Goal: Task Accomplishment & Management: Complete application form

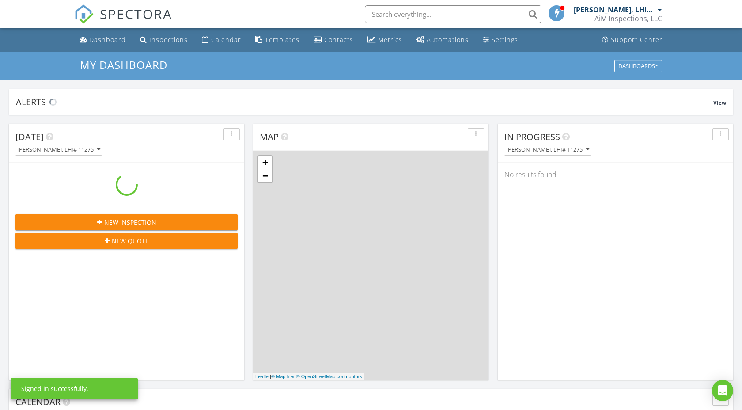
scroll to position [804, 743]
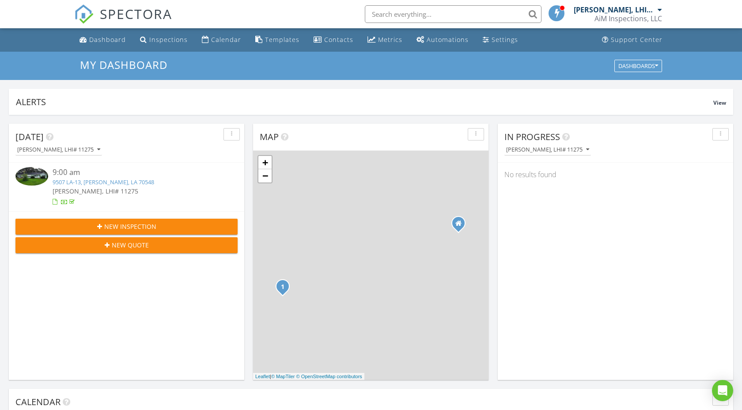
click at [111, 226] on span "New Inspection" at bounding box center [130, 226] width 52 height 9
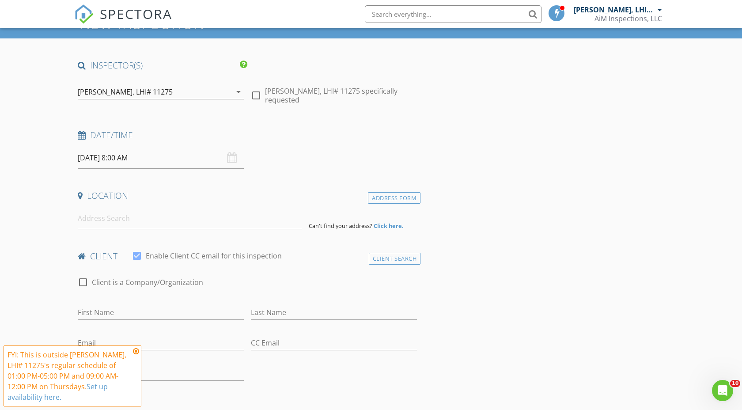
scroll to position [44, 0]
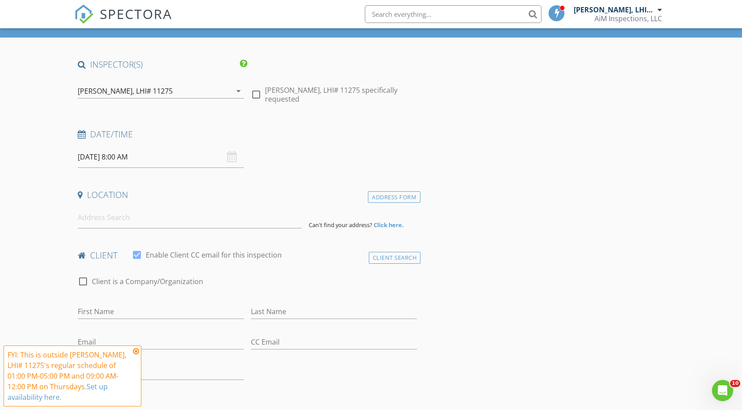
click at [232, 159] on div "08/28/2025 8:00 AM" at bounding box center [161, 157] width 166 height 22
click at [138, 156] on input "08/28/2025 8:00 AM" at bounding box center [161, 157] width 166 height 22
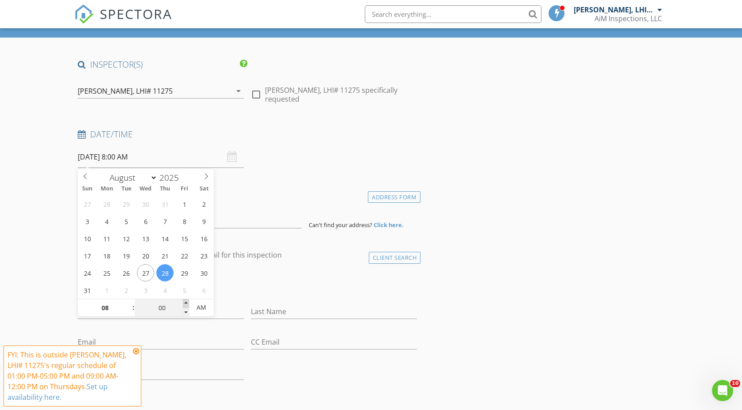
type input "05"
type input "08/28/2025 8:05 AM"
click at [187, 303] on span at bounding box center [186, 303] width 6 height 9
type input "10"
type input "08/28/2025 8:10 AM"
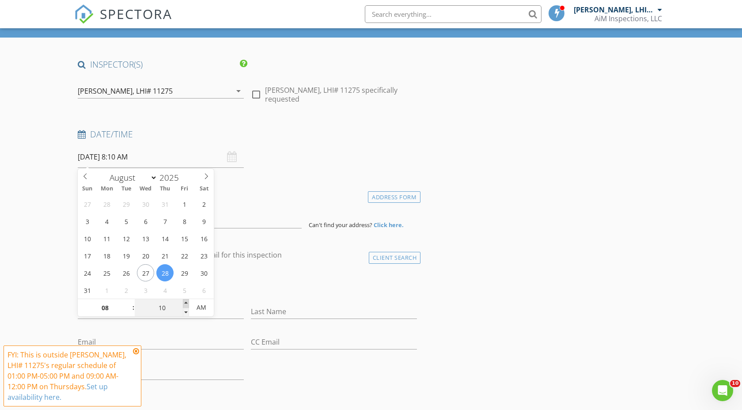
click at [187, 303] on span at bounding box center [186, 303] width 6 height 9
type input "15"
type input "08/28/2025 8:15 AM"
click at [187, 303] on span at bounding box center [186, 303] width 6 height 9
type input "20"
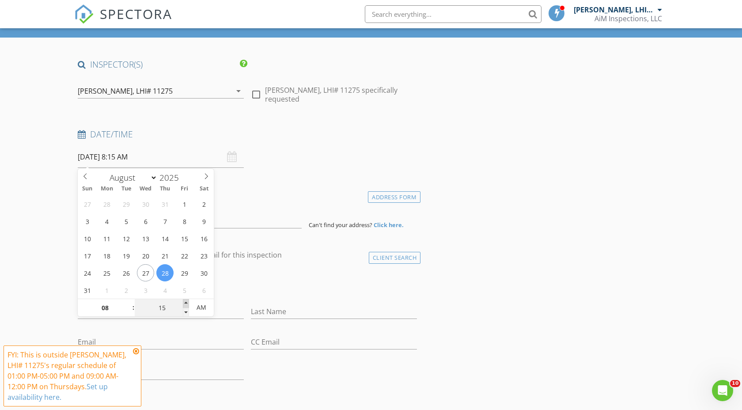
type input "08/28/2025 8:20 AM"
click at [187, 303] on span at bounding box center [186, 303] width 6 height 9
type input "25"
type input "08/28/2025 8:25 AM"
click at [187, 303] on span at bounding box center [186, 303] width 6 height 9
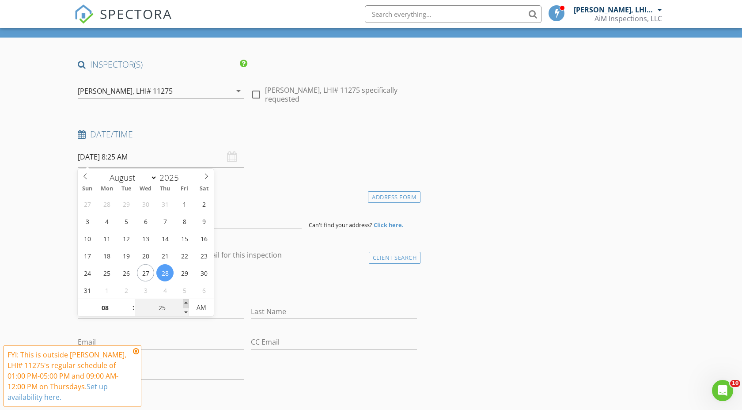
type input "30"
type input "08/28/2025 8:30 AM"
click at [187, 303] on span at bounding box center [186, 303] width 6 height 9
type input "35"
type input "08/28/2025 8:35 AM"
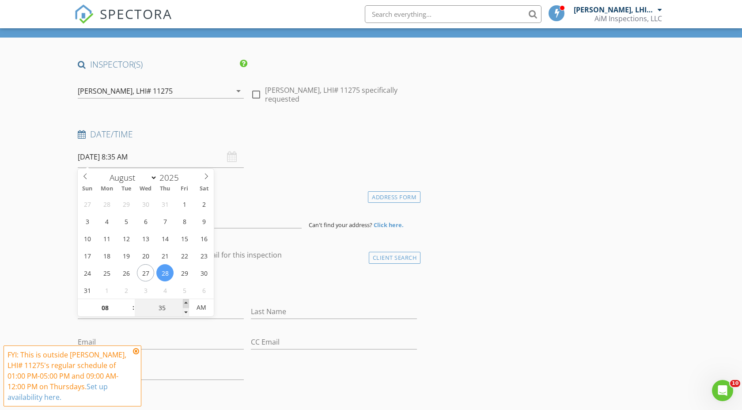
click at [187, 303] on span at bounding box center [186, 303] width 6 height 9
type input "30"
type input "08/28/2025 8:30 AM"
click at [186, 310] on span at bounding box center [186, 312] width 6 height 9
click at [132, 302] on span ":" at bounding box center [133, 308] width 3 height 18
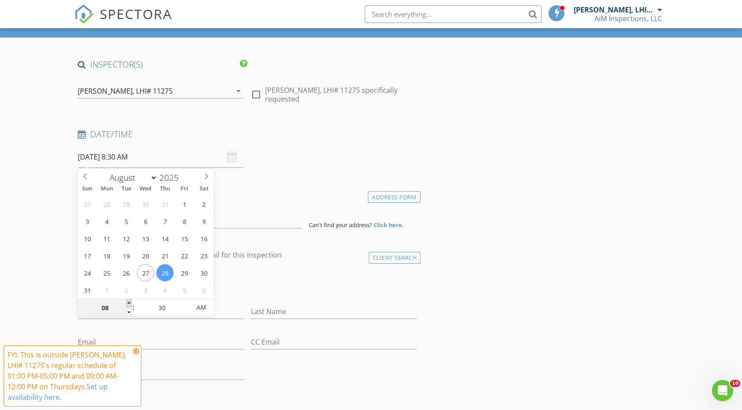
type input "09"
type input "08/28/2025 9:30 AM"
click at [128, 302] on span at bounding box center [129, 303] width 6 height 9
type input "10"
type input "08/28/2025 10:30 AM"
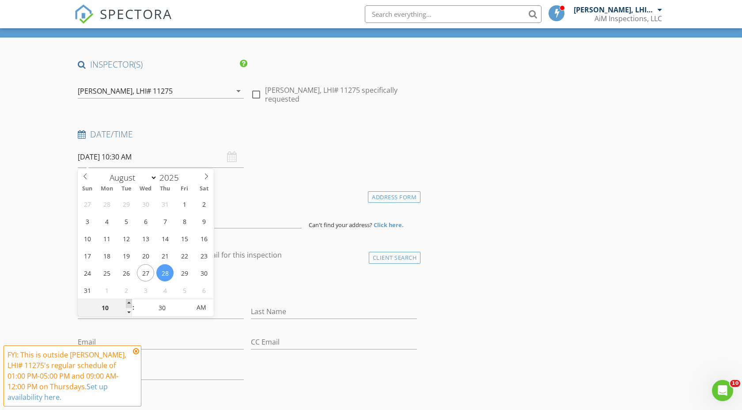
click at [128, 302] on span at bounding box center [129, 303] width 6 height 9
type input "11"
type input "08/28/2025 11:30 AM"
click at [128, 302] on span at bounding box center [129, 303] width 6 height 9
type input "12"
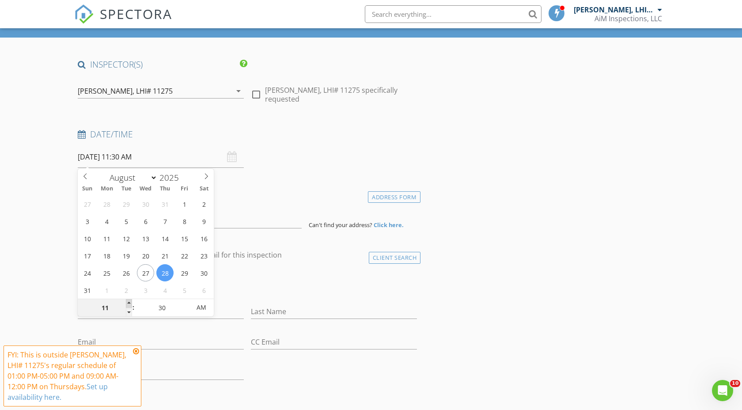
type input "08/28/2025 12:30 PM"
click at [128, 302] on span at bounding box center [129, 303] width 6 height 9
type input "01"
type input "08/28/2025 1:30 PM"
click at [128, 302] on span at bounding box center [129, 303] width 6 height 9
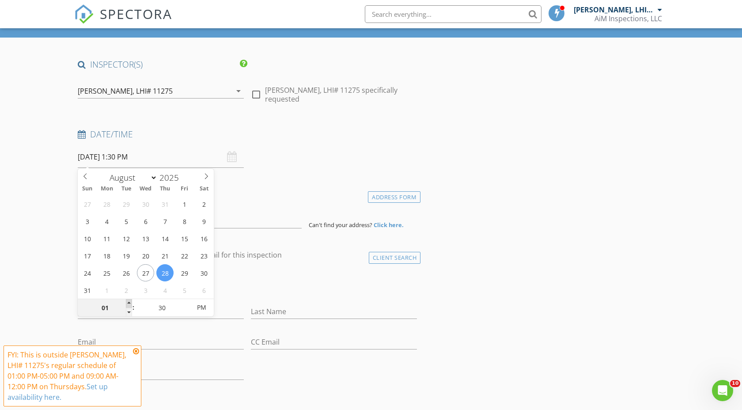
type input "02"
type input "08/28/2025 2:30 PM"
click at [128, 302] on span at bounding box center [129, 303] width 6 height 9
type input "03"
type input "08/28/2025 3:30 PM"
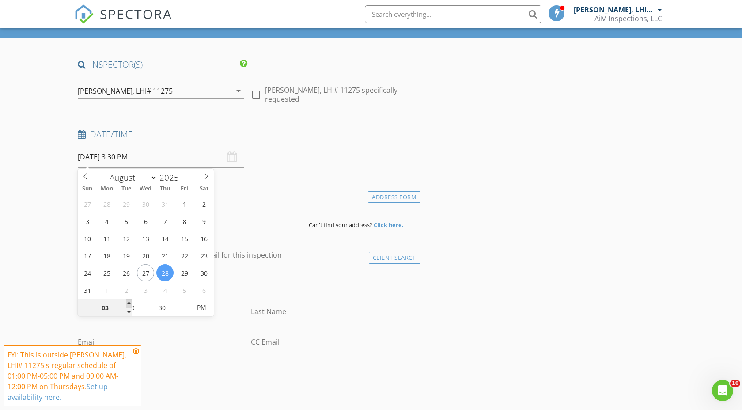
click at [128, 302] on span at bounding box center [129, 303] width 6 height 9
type input "04"
type input "08/28/2025 4:30 PM"
click at [128, 302] on span at bounding box center [129, 303] width 6 height 9
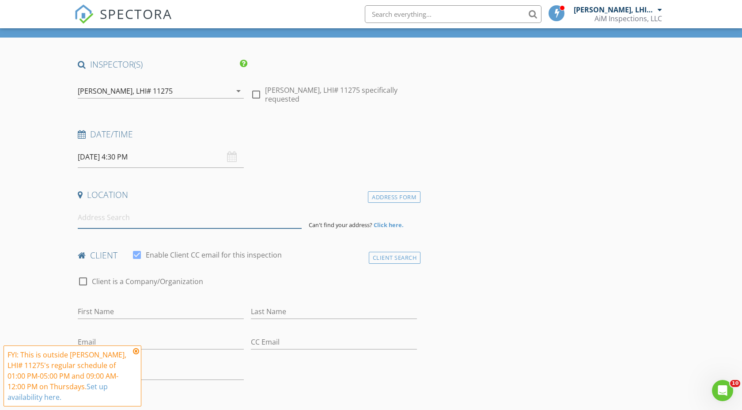
click at [105, 220] on input at bounding box center [190, 218] width 224 height 22
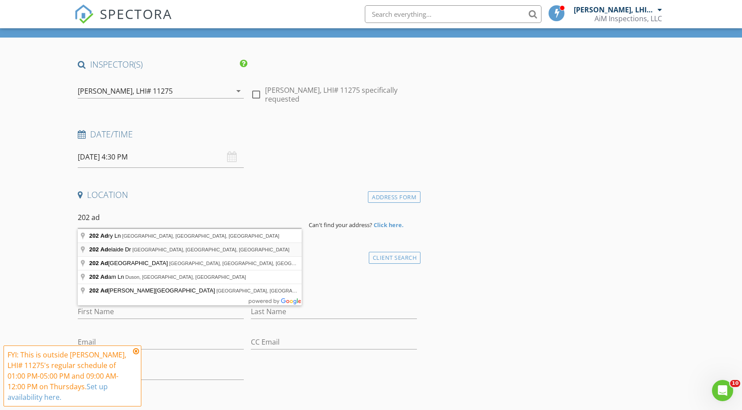
type input "202 Adelaide Dr, Lafayette, LA, USA"
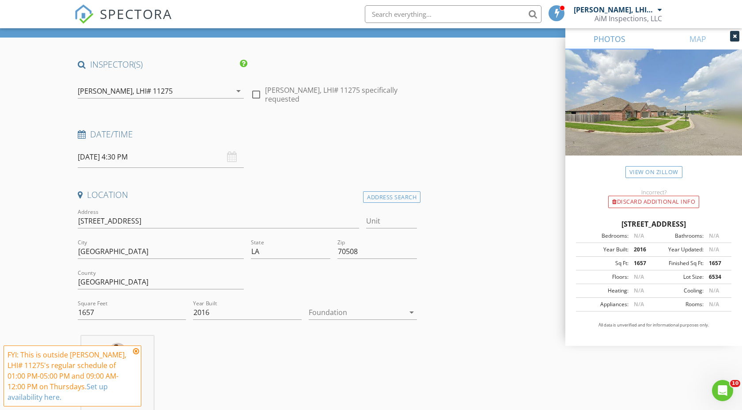
click at [411, 317] on icon "arrow_drop_down" at bounding box center [411, 312] width 11 height 11
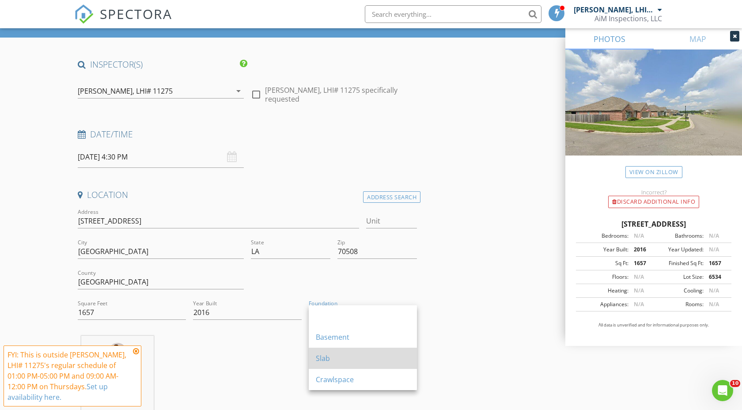
click at [344, 357] on div "Slab" at bounding box center [363, 358] width 94 height 11
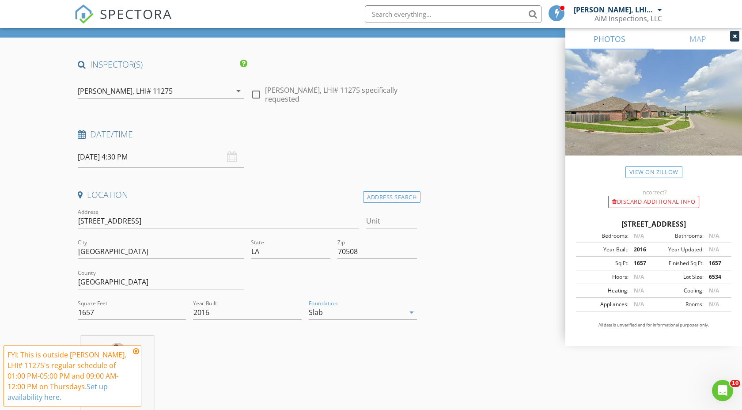
click at [246, 349] on div "Jason Sonnier, LHI# 11275 1.9 miles (5 minutes)" at bounding box center [247, 376] width 346 height 81
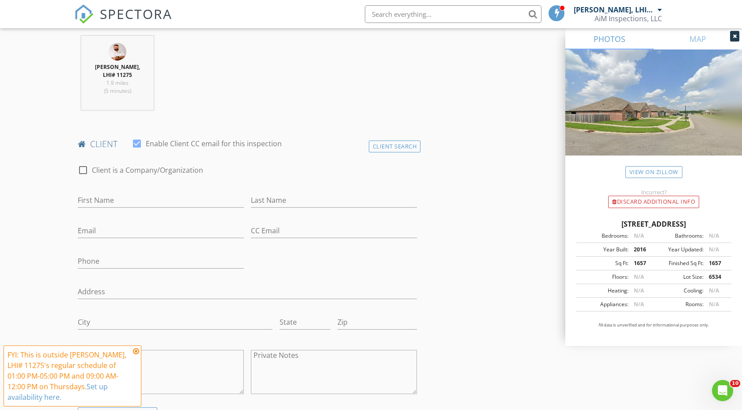
scroll to position [346, 0]
click at [100, 198] on input "First Name" at bounding box center [161, 198] width 166 height 15
type input "Cameron"
type input "Davis"
click at [103, 225] on input "Email" at bounding box center [161, 228] width 166 height 15
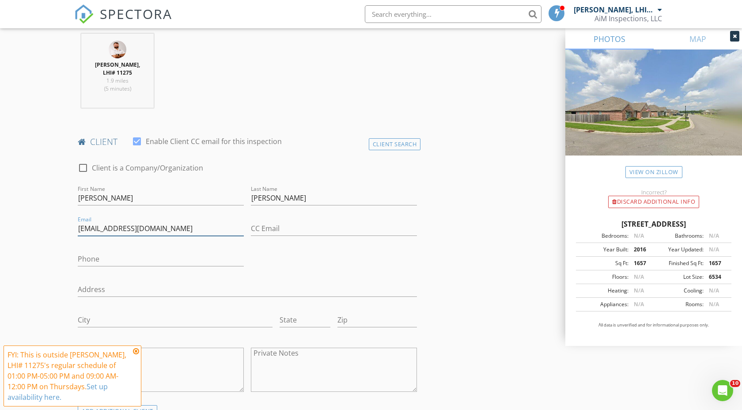
type input "camerondavis99@gmail.com"
click at [102, 254] on input "Phone" at bounding box center [161, 259] width 166 height 15
type input "337-446-7756"
click at [136, 350] on icon at bounding box center [136, 351] width 6 height 7
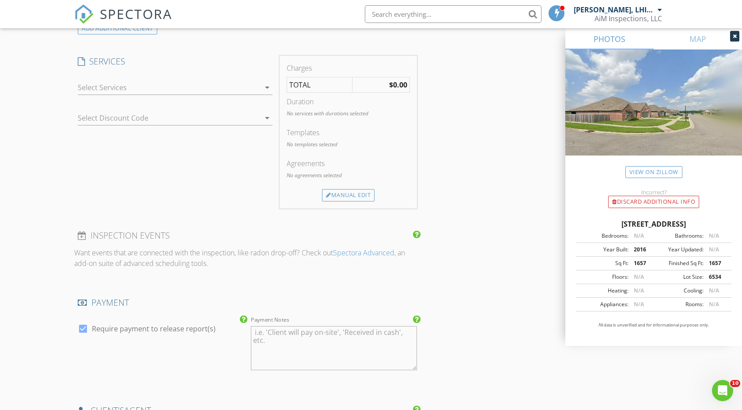
scroll to position [712, 0]
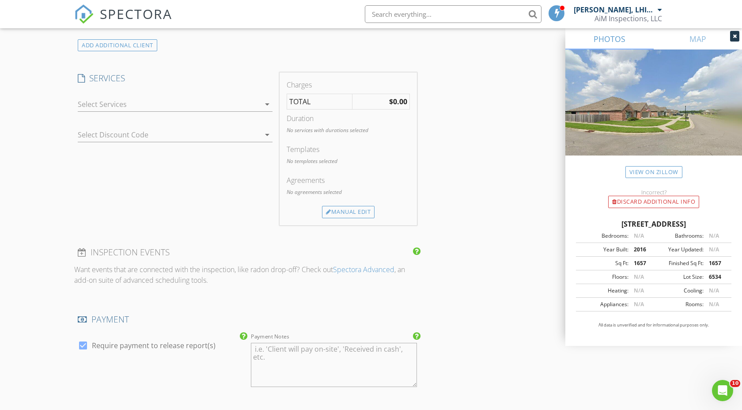
click at [269, 108] on icon "arrow_drop_down" at bounding box center [267, 104] width 11 height 11
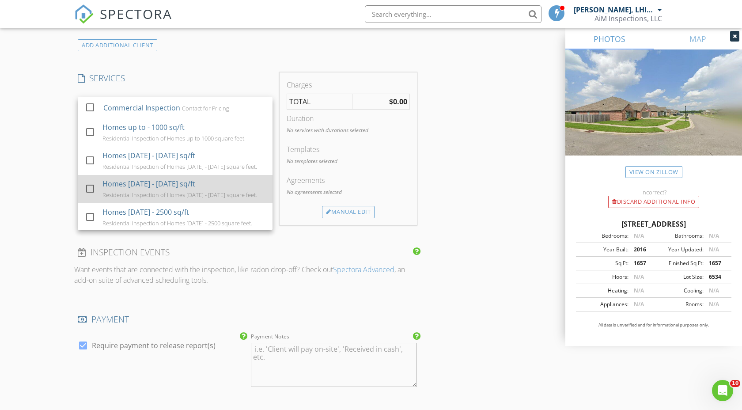
click at [187, 186] on div "Homes 1501 - 2000 sq/ft Residential Inspection of Homes 1501 - 2000 square feet." at bounding box center [183, 189] width 163 height 28
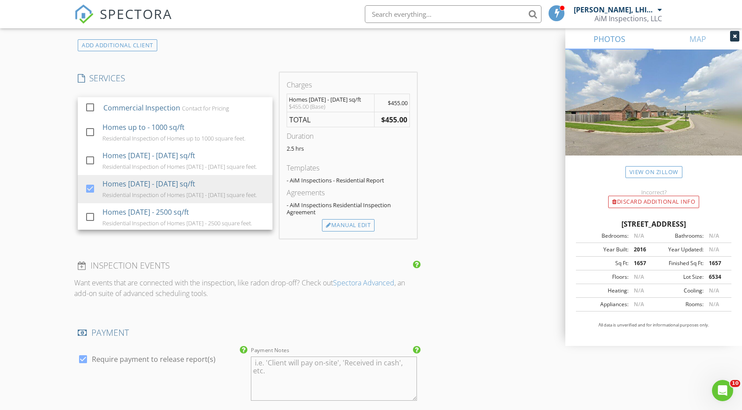
click at [19, 174] on div "New Inspection Click here to use the New Order Form INSPECTOR(S) check_box Jaso…" at bounding box center [371, 122] width 742 height 1564
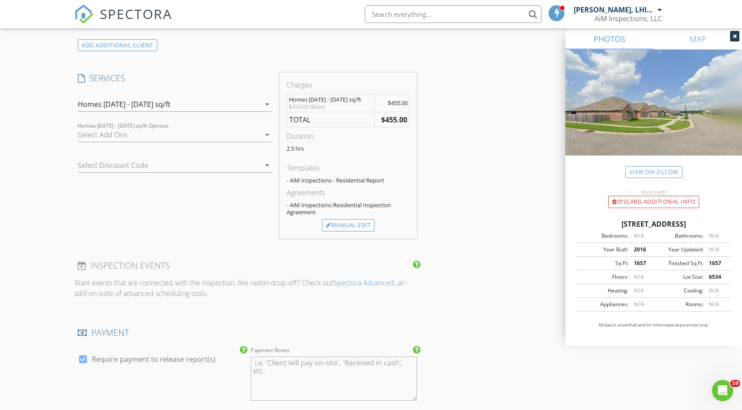
click at [129, 136] on div at bounding box center [169, 135] width 182 height 14
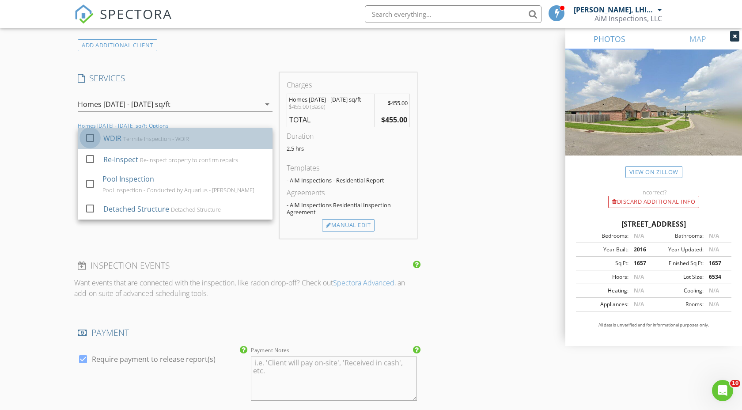
click at [92, 140] on div at bounding box center [90, 137] width 15 height 15
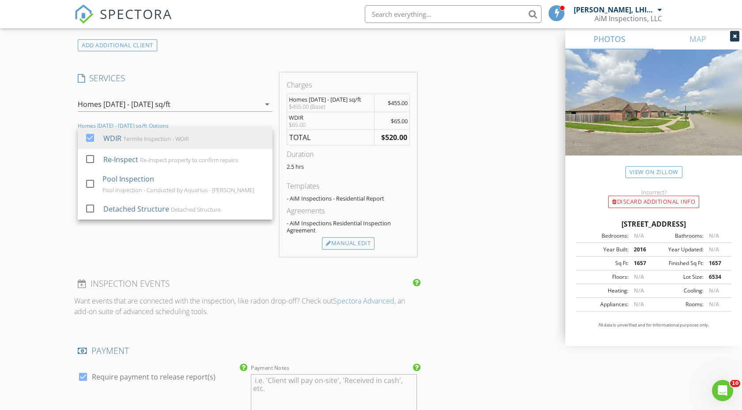
click at [22, 205] on div "New Inspection Click here to use the New Order Form INSPECTOR(S) check_box Jaso…" at bounding box center [371, 131] width 742 height 1582
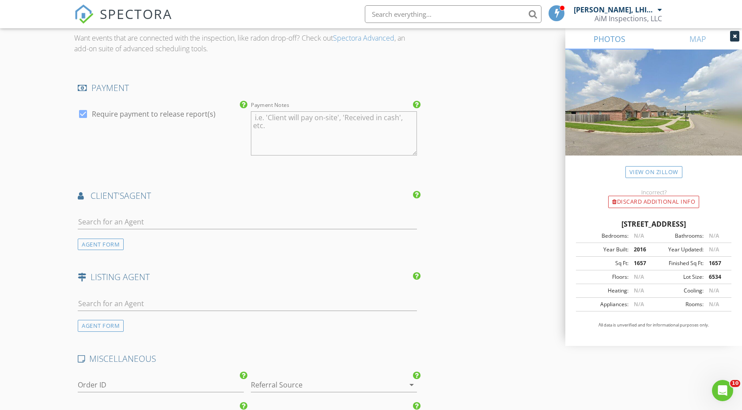
scroll to position [981, 0]
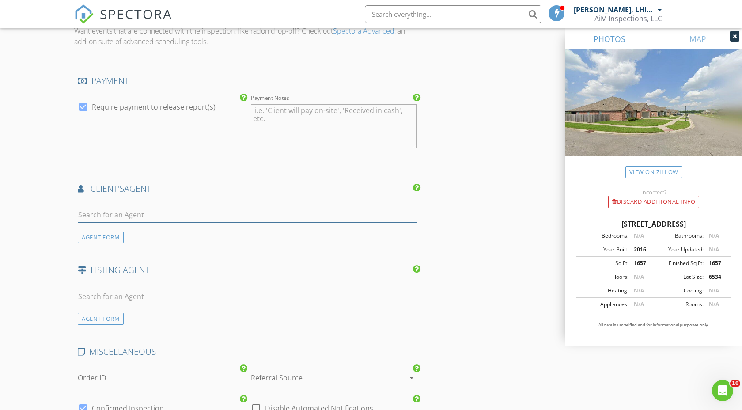
click at [118, 215] on input "text" at bounding box center [247, 215] width 339 height 15
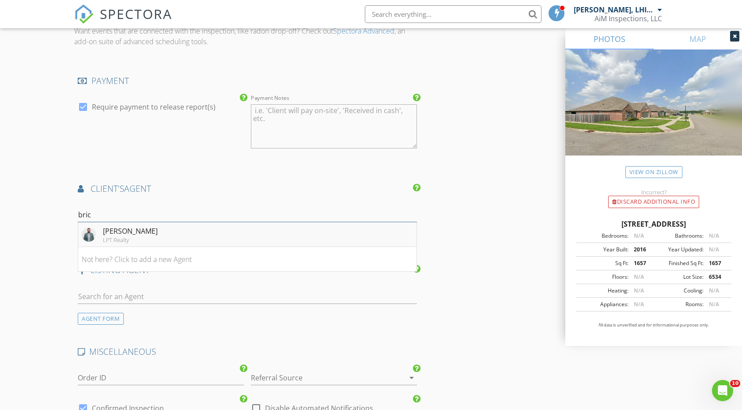
type input "bric"
click at [130, 230] on div "Brice Trahan" at bounding box center [130, 231] width 55 height 11
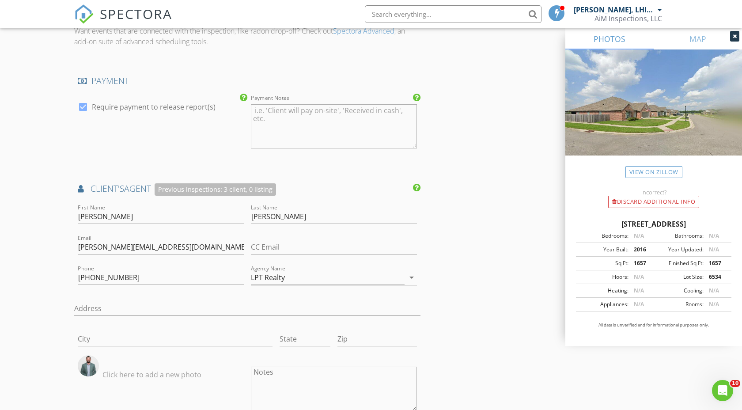
click at [489, 308] on div "INSPECTOR(S) check_box Jason Sonnier, LHI# 11275 PRIMARY Jason Sonnier, LHI# 11…" at bounding box center [371, 7] width 594 height 1772
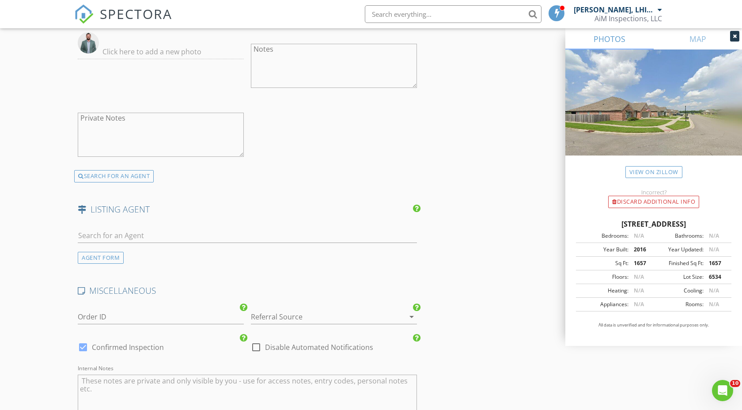
scroll to position [1485, 0]
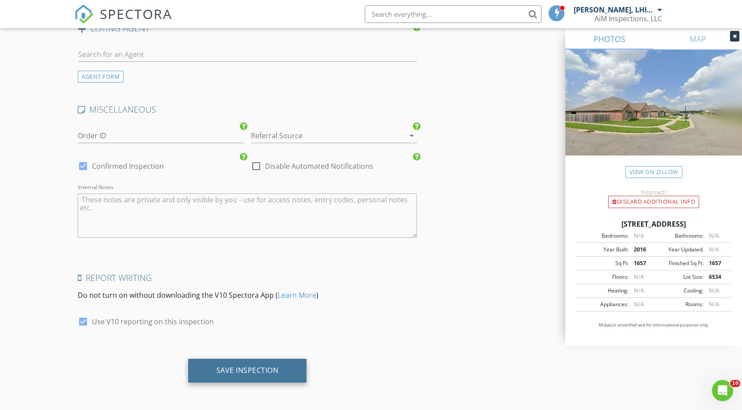
click at [268, 366] on div "Save Inspection" at bounding box center [247, 370] width 62 height 9
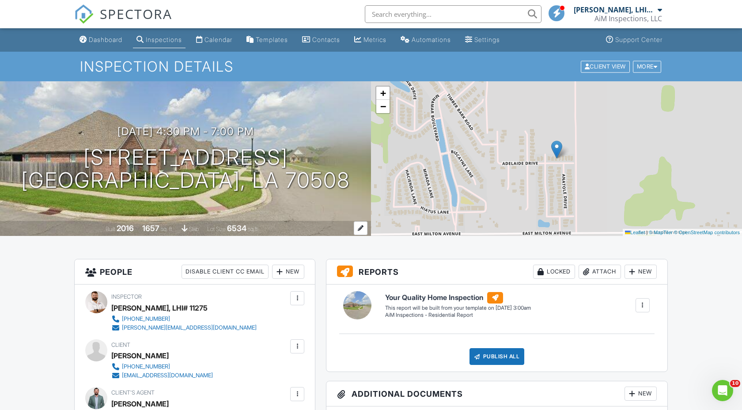
click at [363, 230] on div at bounding box center [361, 228] width 14 height 14
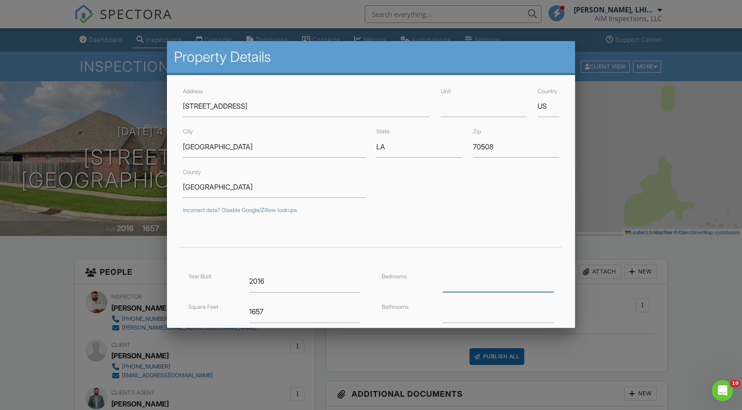
click at [468, 281] on input "number" at bounding box center [498, 281] width 111 height 22
type input "4"
type input "2"
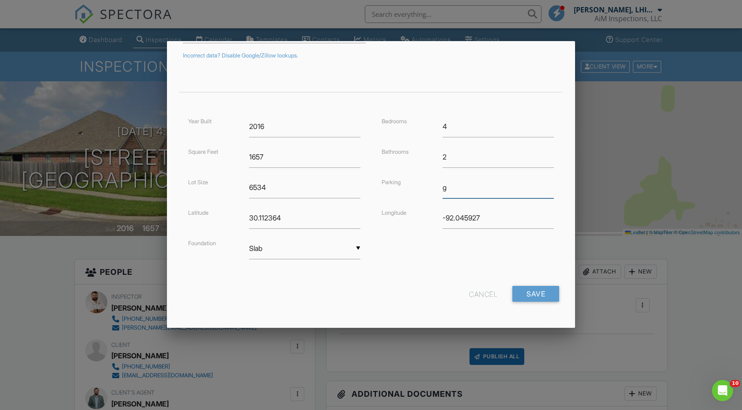
type input "Garage"
click at [525, 298] on input "Save" at bounding box center [535, 294] width 47 height 16
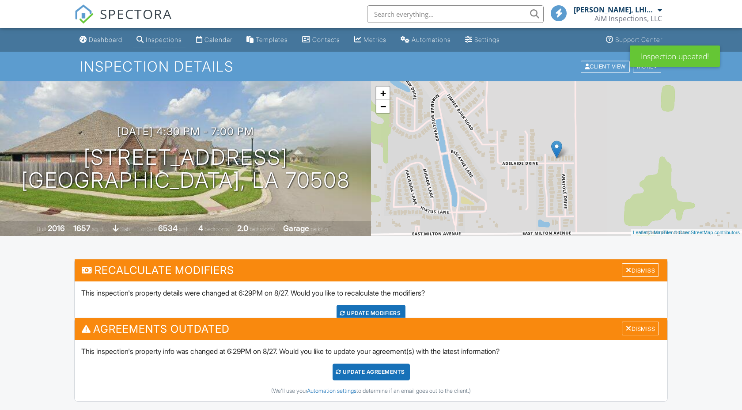
click at [647, 322] on div "Dismiss" at bounding box center [640, 329] width 37 height 14
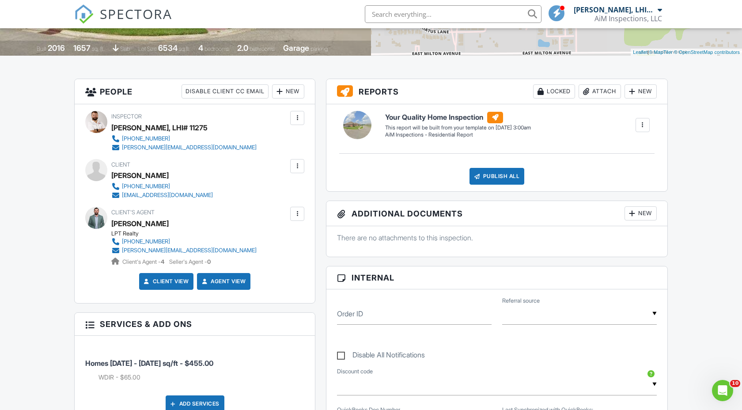
scroll to position [182, 0]
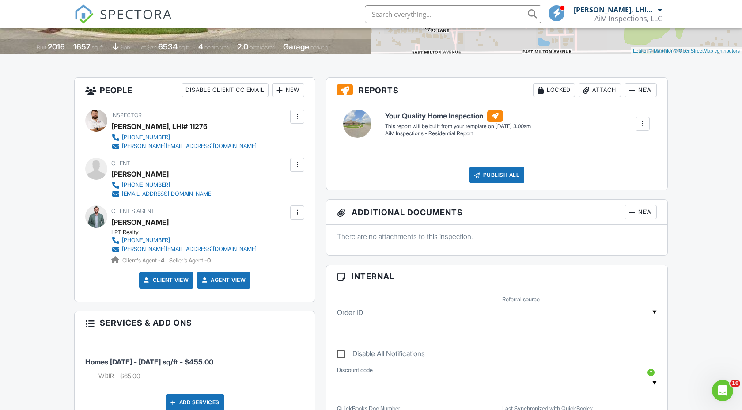
click at [111, 13] on span "SPECTORA" at bounding box center [136, 13] width 72 height 19
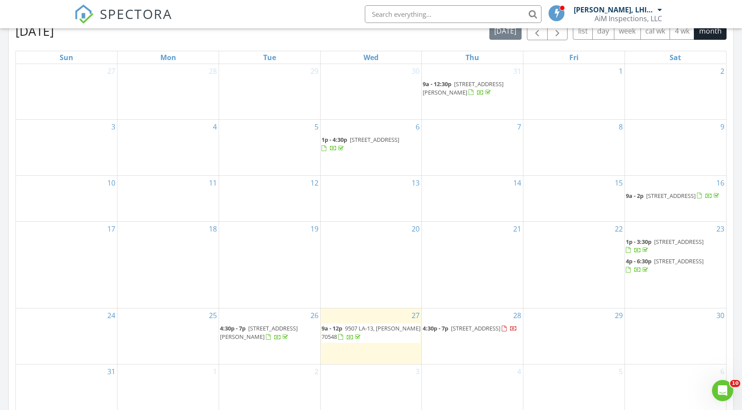
scroll to position [398, 0]
click at [287, 333] on span "[STREET_ADDRESS][PERSON_NAME]" at bounding box center [259, 334] width 78 height 16
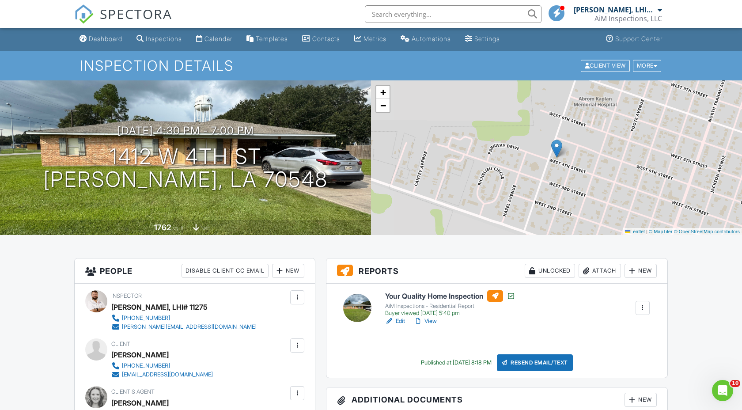
click at [99, 16] on link "SPECTORA" at bounding box center [123, 21] width 98 height 19
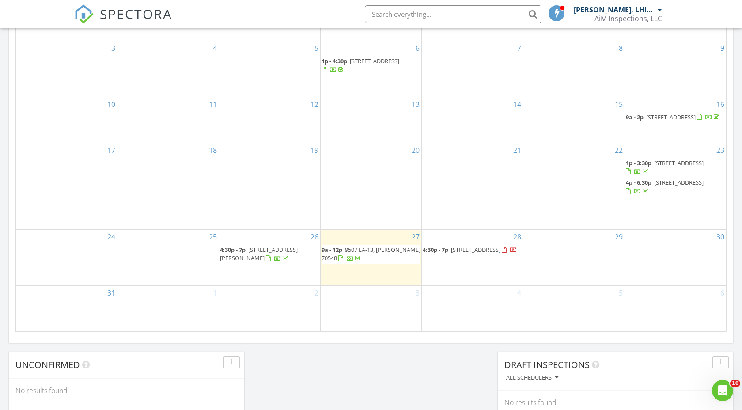
scroll to position [483, 0]
